Goal: Information Seeking & Learning: Find specific fact

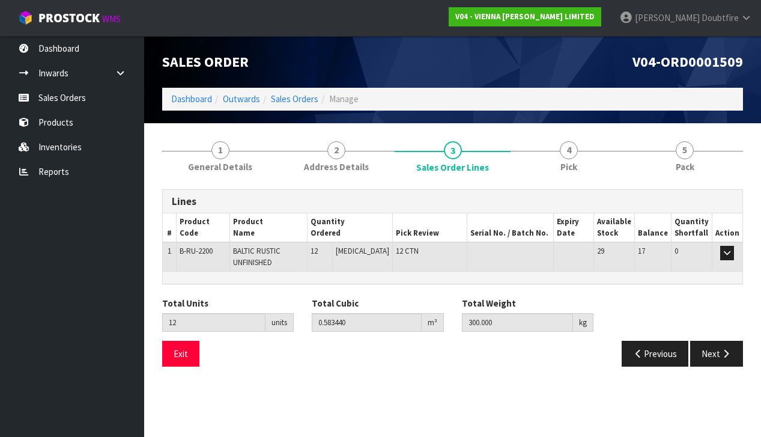
scroll to position [114, 0]
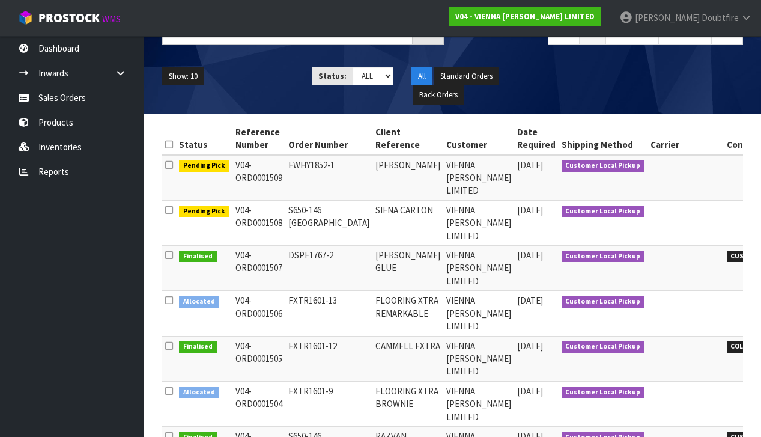
click at [225, 145] on th "Status" at bounding box center [204, 138] width 56 height 32
drag, startPoint x: 233, startPoint y: 142, endPoint x: 239, endPoint y: 149, distance: 8.9
click at [234, 143] on th "Reference Number" at bounding box center [258, 138] width 53 height 32
click at [187, 144] on th "Status" at bounding box center [204, 138] width 56 height 32
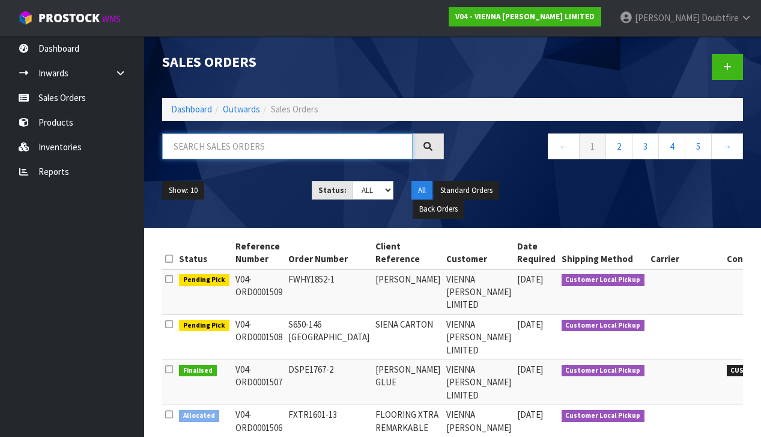
click at [175, 147] on input "text" at bounding box center [287, 146] width 250 height 26
type input "PAUSINA"
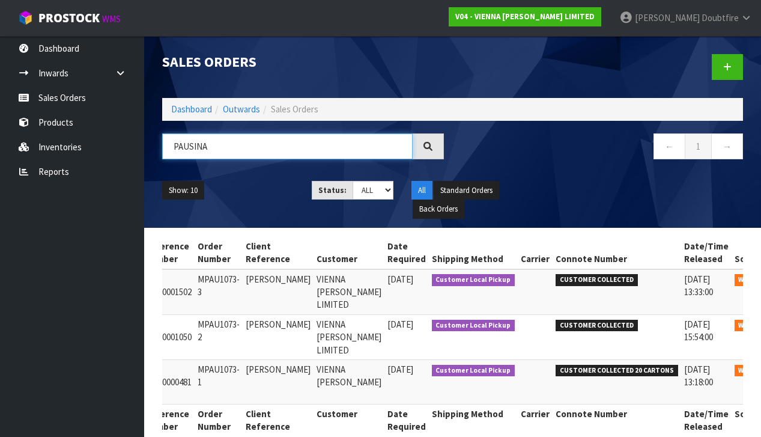
scroll to position [0, 77]
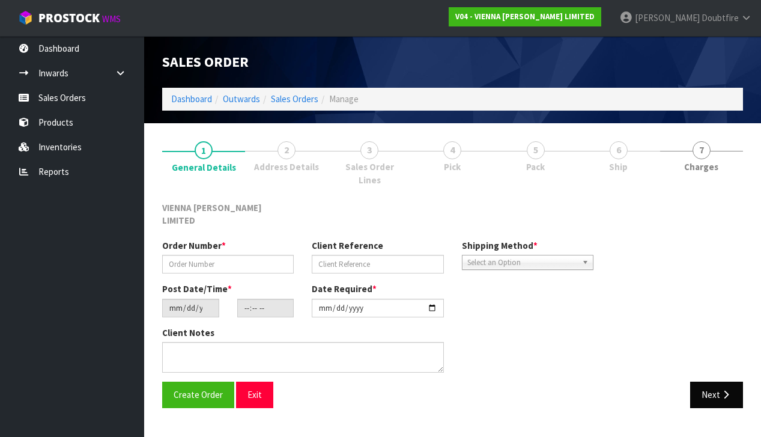
type input "MPAU1073-3"
type input "[PERSON_NAME]"
type input "[DATE]"
type input "11:53:00.000"
type input "[DATE]"
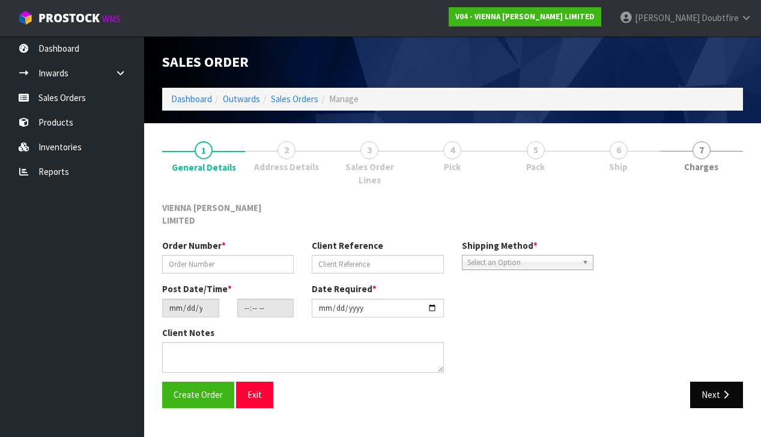
type textarea "[PERSON_NAME]"
click at [714, 381] on button "Next" at bounding box center [716, 394] width 53 height 26
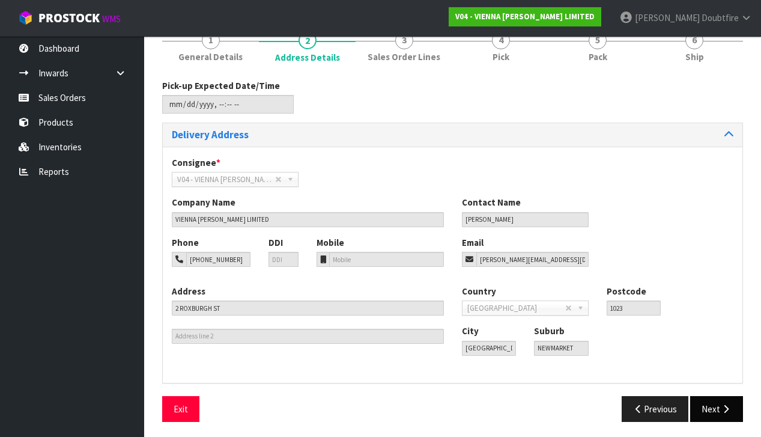
scroll to position [109, 0]
click at [721, 398] on button "Next" at bounding box center [716, 409] width 53 height 26
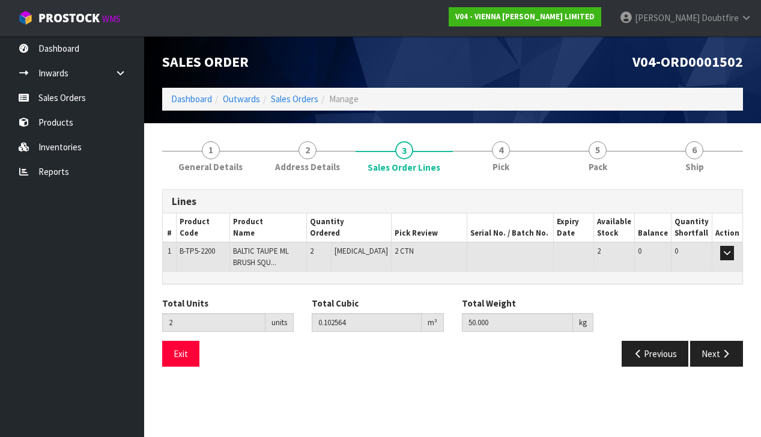
scroll to position [0, 0]
click at [258, 262] on span "BALTIC TAUPE ML BRUSH SQU..." at bounding box center [261, 256] width 56 height 21
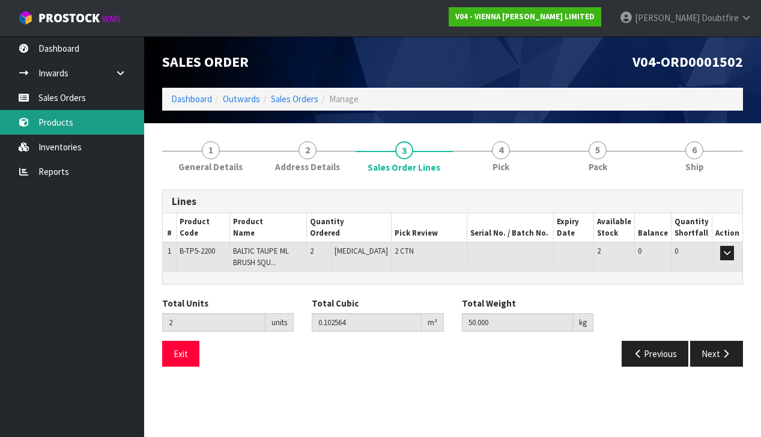
click at [57, 125] on link "Products" at bounding box center [72, 122] width 144 height 25
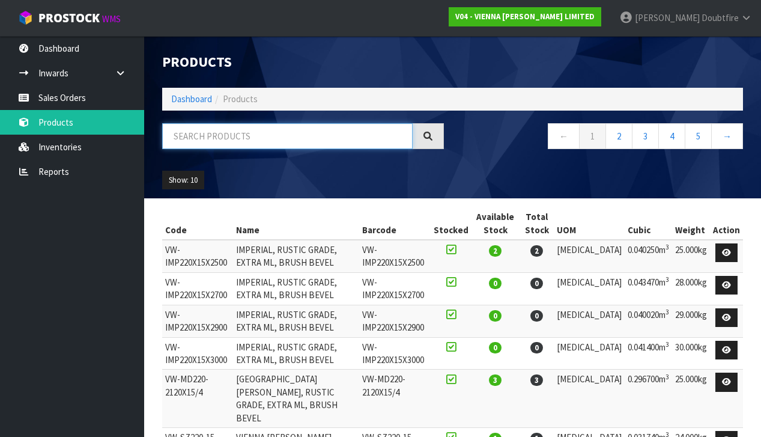
click at [190, 138] on input "text" at bounding box center [287, 136] width 250 height 26
type input "TAUPE"
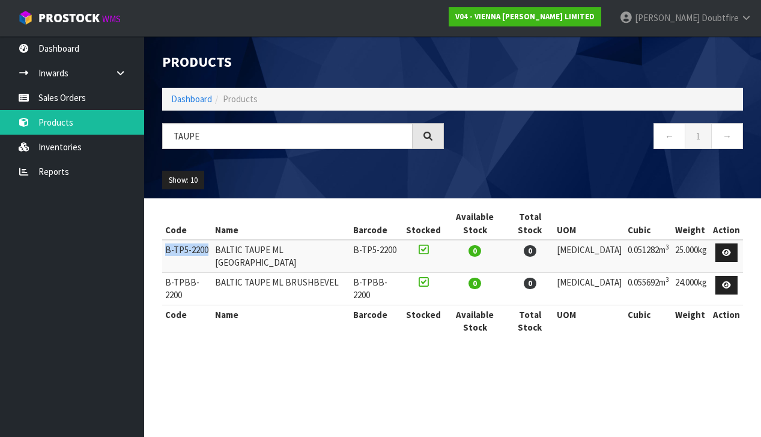
drag, startPoint x: 166, startPoint y: 234, endPoint x: 212, endPoint y: 235, distance: 46.3
click at [212, 240] on td "B-TP5-2200" at bounding box center [187, 256] width 50 height 32
copy td "B-TP5-2200"
click at [203, 181] on button "Show: 10" at bounding box center [183, 180] width 42 height 19
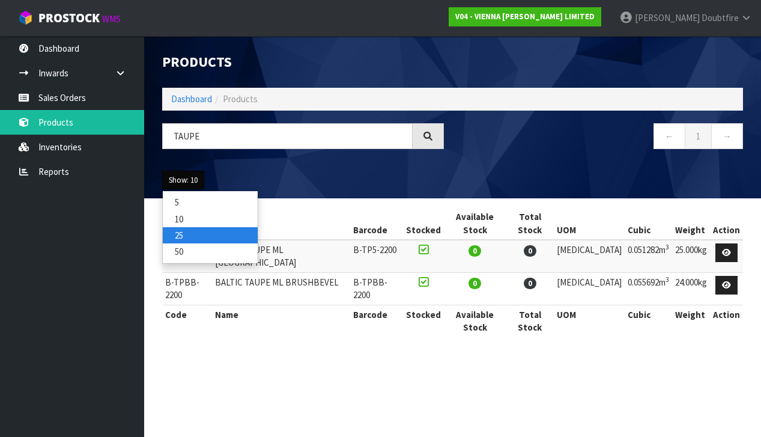
click at [190, 238] on link "25" at bounding box center [210, 235] width 95 height 16
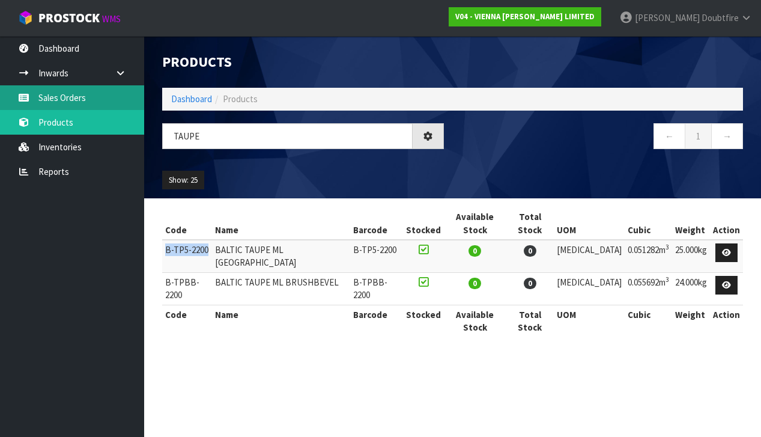
click at [59, 93] on link "Sales Orders" at bounding box center [72, 97] width 144 height 25
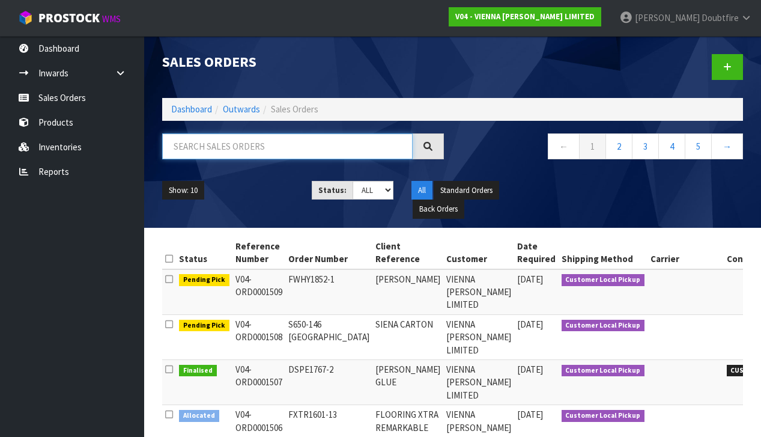
click at [196, 148] on input "text" at bounding box center [287, 146] width 250 height 26
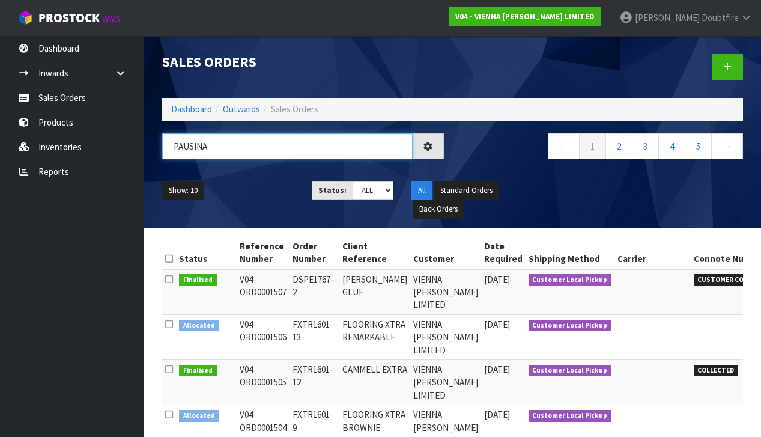
type input "PAUSINA"
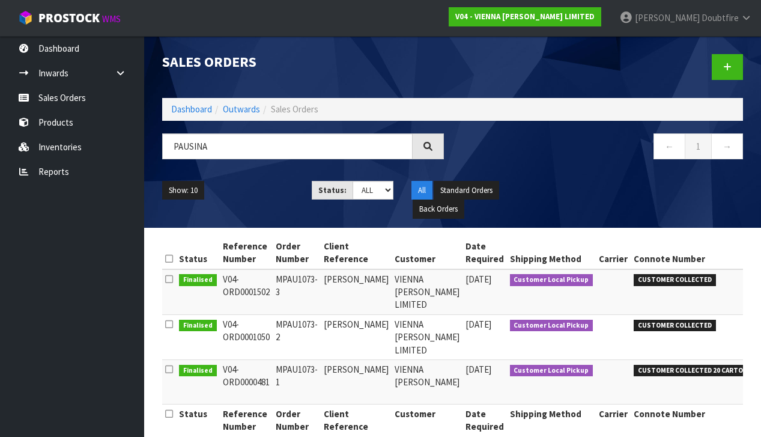
drag, startPoint x: 62, startPoint y: 125, endPoint x: 255, endPoint y: 157, distance: 195.9
click at [62, 125] on link "Products" at bounding box center [72, 122] width 144 height 25
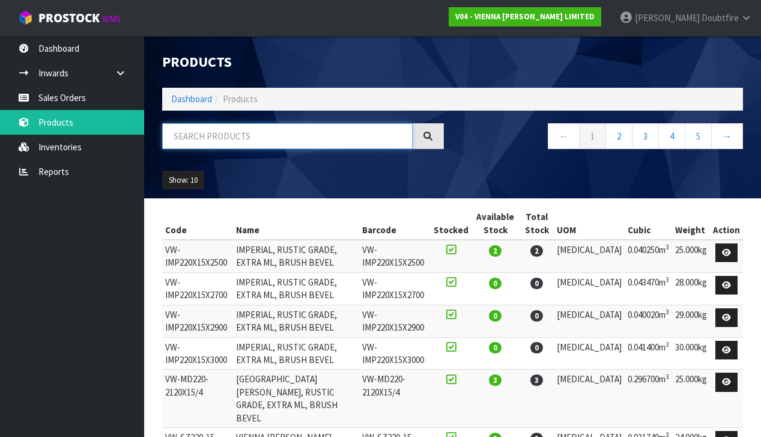
click at [211, 142] on input "text" at bounding box center [287, 136] width 250 height 26
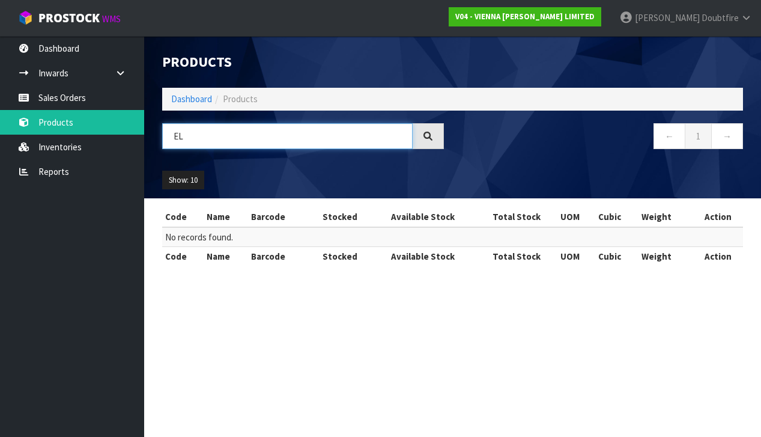
type input "E"
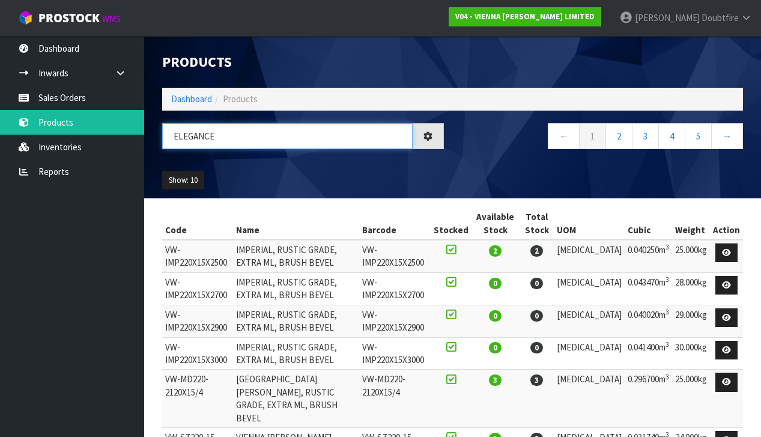
type input "ELEGANCE"
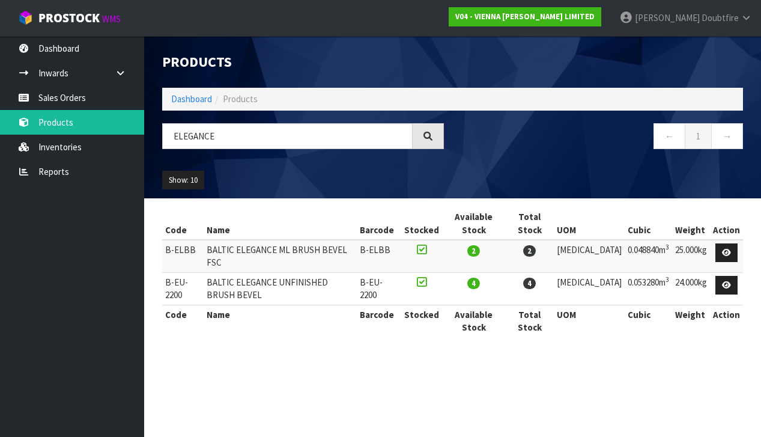
click at [163, 272] on td "B-EU-2200" at bounding box center [182, 288] width 41 height 32
drag, startPoint x: 165, startPoint y: 259, endPoint x: 210, endPoint y: 261, distance: 45.0
click at [210, 272] on tr "B-EU-2200 BALTIC ELEGANCE UNFINISHED BRUSH BEVEL B-EU-2200 4 4 [MEDICAL_DATA] 0…" at bounding box center [452, 288] width 581 height 32
copy tr "B-EU-2200"
click at [366, 316] on section "Products Import Products Drop file here to import csv template Dashboard Produc…" at bounding box center [380, 218] width 761 height 437
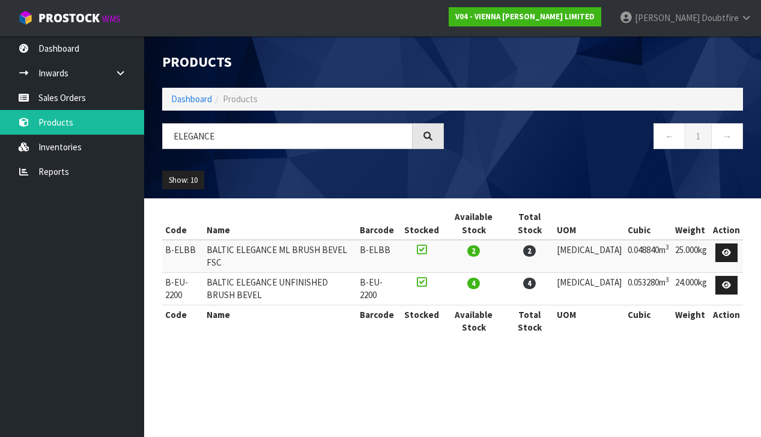
click at [366, 316] on section "Products Import Products Drop file here to import csv template Dashboard Produc…" at bounding box center [380, 218] width 761 height 437
